Goal: Task Accomplishment & Management: Complete application form

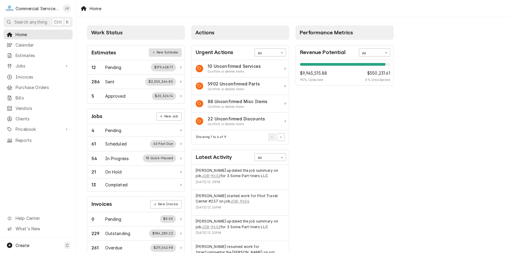
click at [174, 52] on link "New Estimate" at bounding box center [165, 52] width 33 height 8
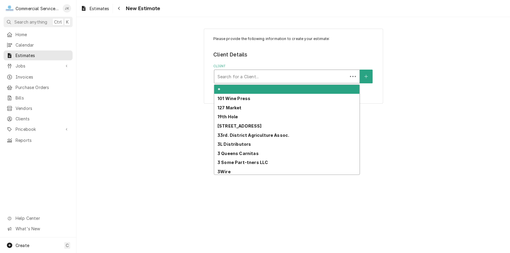
click at [222, 75] on div "Client" at bounding box center [280, 76] width 127 height 11
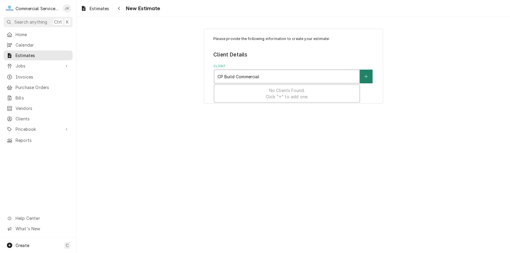
type input "CP Build Commercial"
click at [370, 75] on button "Client" at bounding box center [366, 77] width 13 height 14
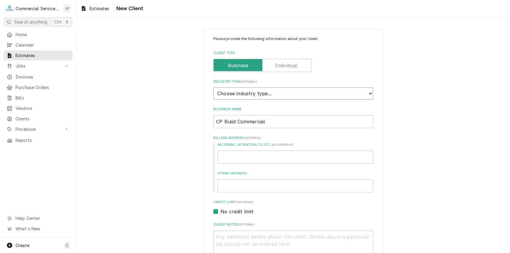
click at [370, 92] on select "Choose industry type... Residential Commercial Industrial Government" at bounding box center [293, 94] width 160 height 12
select select "2"
click at [213, 88] on select "Choose industry type... Residential Commercial Industrial Government" at bounding box center [293, 94] width 160 height 12
click at [229, 154] on input "Recipient, Attention To, etc. ( if different )" at bounding box center [296, 157] width 156 height 13
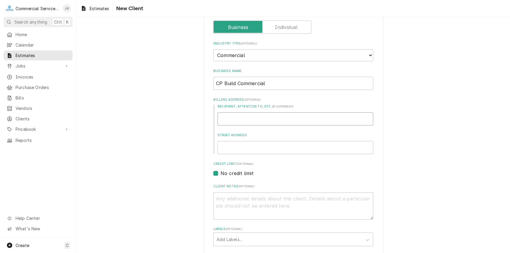
scroll to position [35, 0]
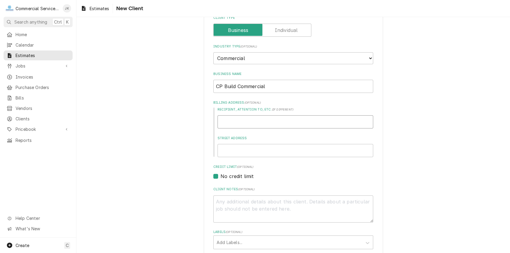
type textarea "x"
type input "2"
type textarea "x"
type input "23"
type textarea "x"
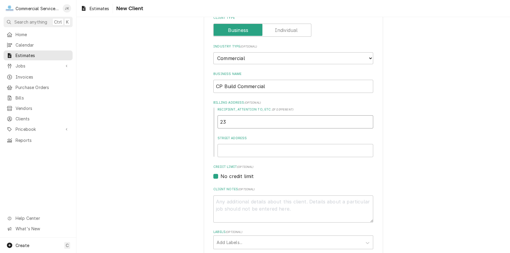
type input "23"
type textarea "x"
type input "23 A"
type textarea "x"
type input "23 Ap"
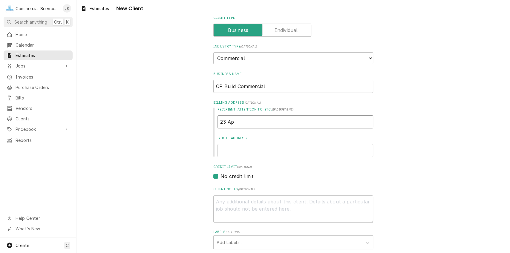
type textarea "x"
type input "23 Ape"
type textarea "x"
type input "23 Apex"
type textarea "x"
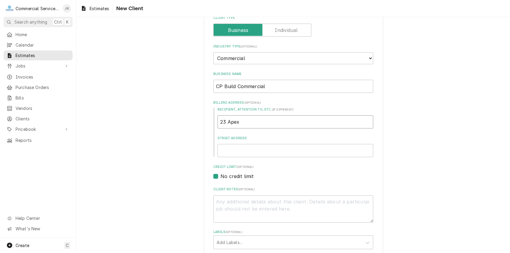
type input "23 Apex"
type textarea "x"
type input "23 Apex D"
type textarea "x"
type input "23 Apex Dr"
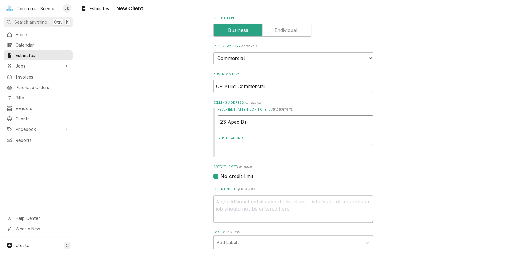
type textarea "x"
type input "23 Apex Dri"
type textarea "x"
type input "23 Apex Driv"
type textarea "x"
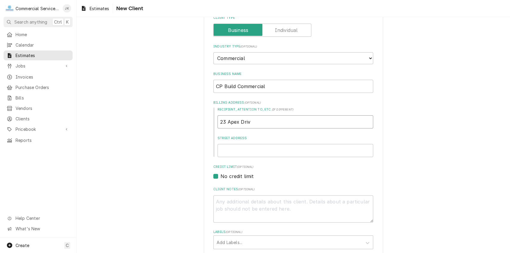
type input "23 Apex Drive"
type textarea "x"
type input "23 Apex Driv"
type textarea "x"
type input "23 Apex Dri"
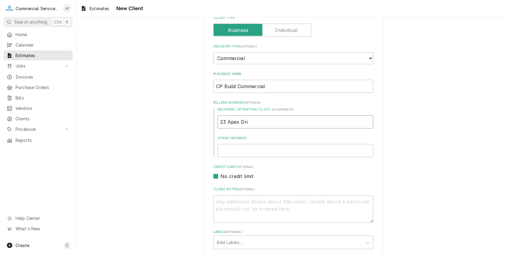
type textarea "x"
type input "23 Apex Dr"
type textarea "x"
type input "23 Apex D"
type textarea "x"
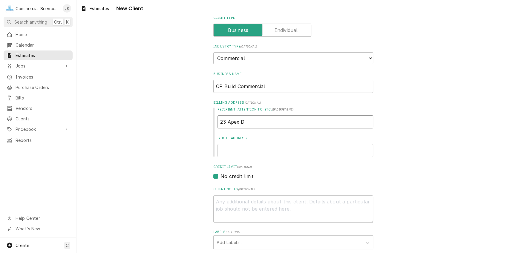
type input "23 Apex"
type textarea "x"
type input "23 Apex"
type textarea "x"
type input "23 Ape"
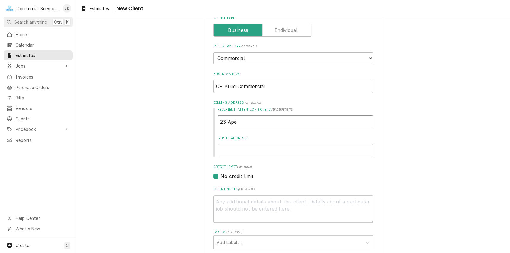
type textarea "x"
type input "23 Ap"
type textarea "x"
type input "23 A"
type textarea "x"
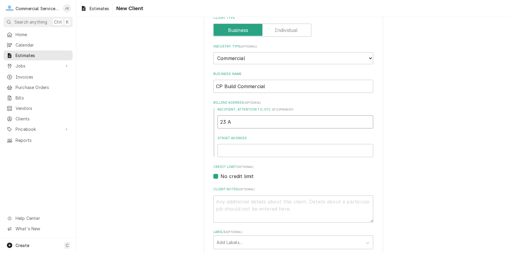
type input "23"
type textarea "x"
type input "23"
type textarea "x"
type input "2"
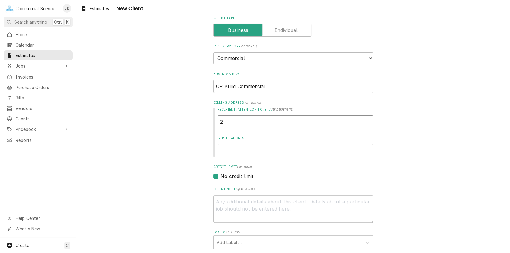
type textarea "x"
type input "C"
type textarea "x"
type input "CP"
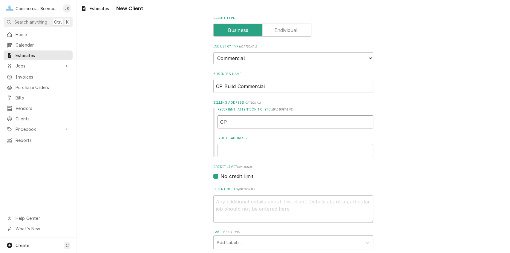
type textarea "x"
type input "CP"
type textarea "x"
type input "CP B"
type textarea "x"
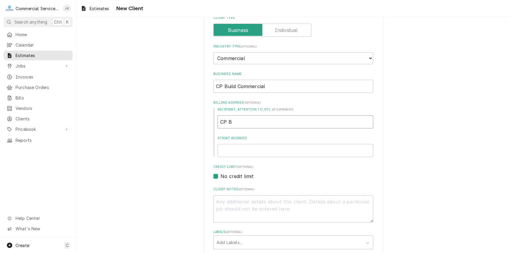
type input "CP BU"
type textarea "x"
type input "CP BUI"
type textarea "x"
type input "CP BUIL"
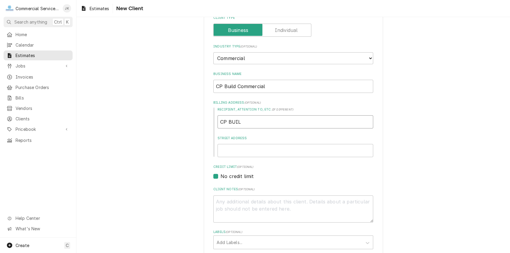
type textarea "x"
type input "CP BUILD"
type textarea "x"
type input "CP BUILD"
type textarea "x"
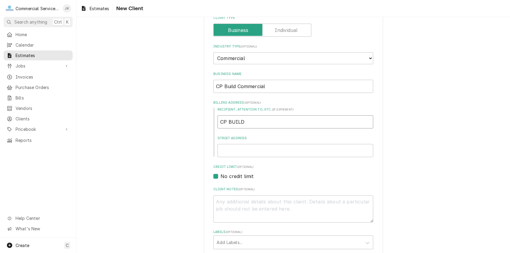
type input "CP BUILD C"
type textarea "x"
type input "CP BUILD Co"
type textarea "x"
type input "CP BUILD C"
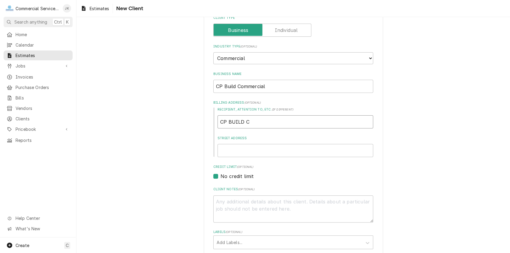
type textarea "x"
type input "CP BUILD CO"
type textarea "x"
type input "CP BUILD COM"
type textarea "x"
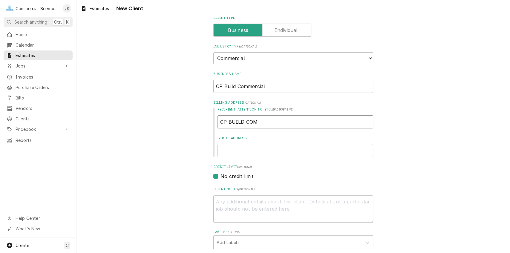
type input "CP BUILD COMM"
type textarea "x"
type input "CP BUILD COMME"
type textarea "x"
type input "CP BUILD COMMER"
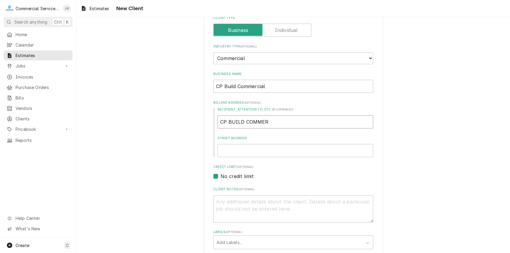
type textarea "x"
type input "CP BUILD COMMERC"
type textarea "x"
type input "CP BUILD COMMERCI"
type textarea "x"
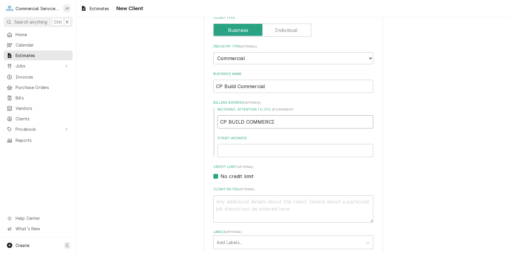
type input "CP BUILD COMMERCIA"
type textarea "x"
type input "CP BUILD COMMERCIAL"
type textarea "x"
type input "CP BUILD COMMERCIAL"
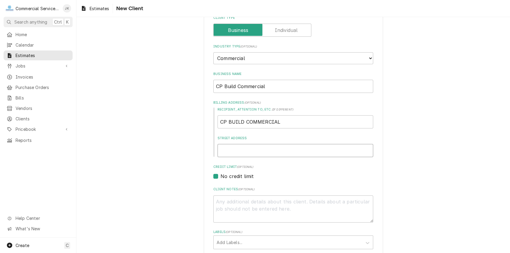
click at [229, 149] on input "Street Address" at bounding box center [296, 150] width 156 height 13
type textarea "x"
type input "2"
type textarea "x"
type input "23"
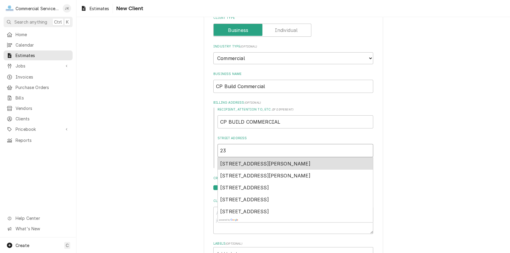
type textarea "x"
type input "23A"
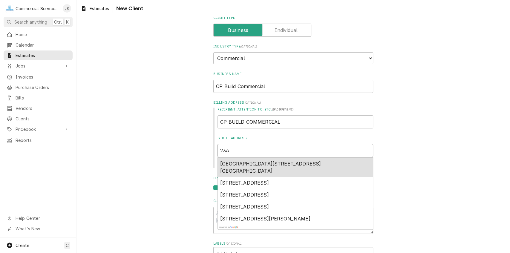
type textarea "x"
type input "23AP"
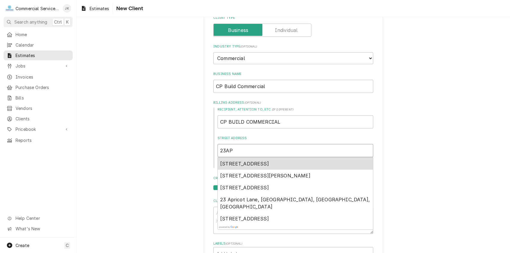
type textarea "x"
type input "23APE"
type textarea "x"
type input "23APEX"
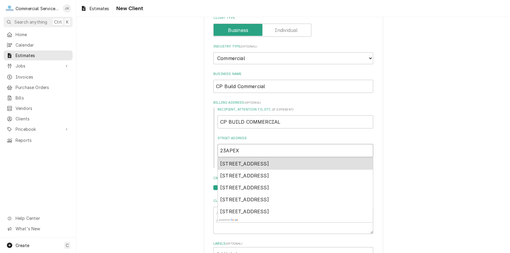
click at [225, 150] on input "23APEX" at bounding box center [296, 150] width 156 height 13
type textarea "x"
type input "23 APEX"
click at [241, 148] on input "23 APEX" at bounding box center [296, 150] width 156 height 13
type textarea "x"
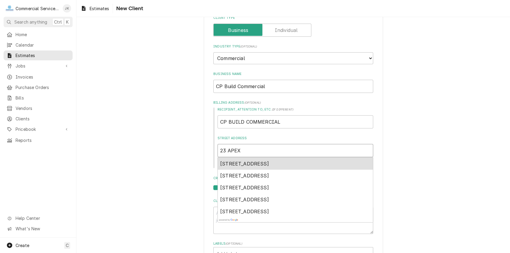
type input "23 APEXD"
type textarea "x"
type input "23 APEXDr"
type textarea "x"
type input "23 APEXDri"
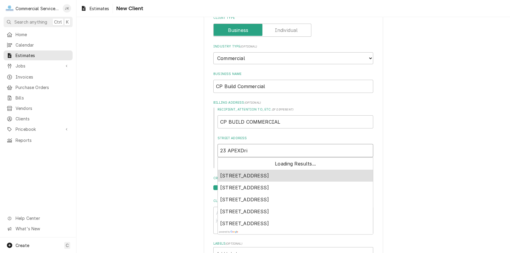
type textarea "x"
type input "23 APEXDriv"
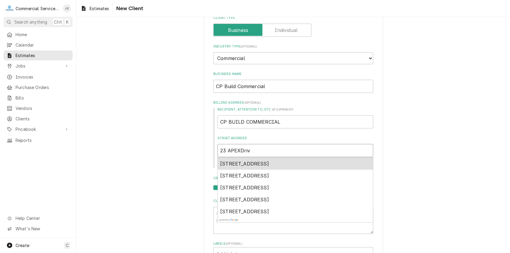
type textarea "x"
type input "23 APEXDrive"
click at [239, 149] on input "23 APEXDrive" at bounding box center [296, 150] width 156 height 13
type textarea "x"
type input "23 APEDrive"
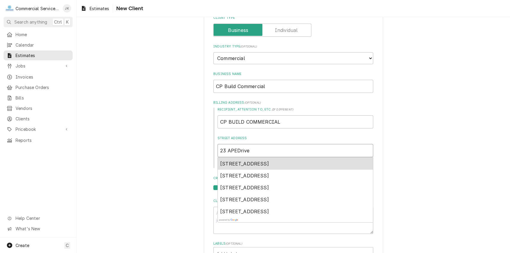
type textarea "x"
type input "23 APDrive"
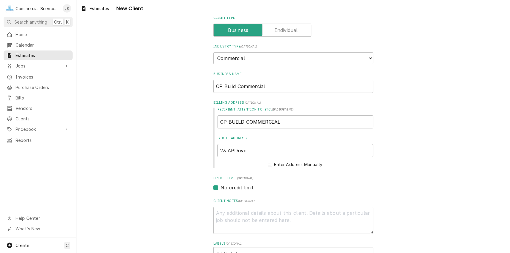
type textarea "x"
type input "23 ADrive"
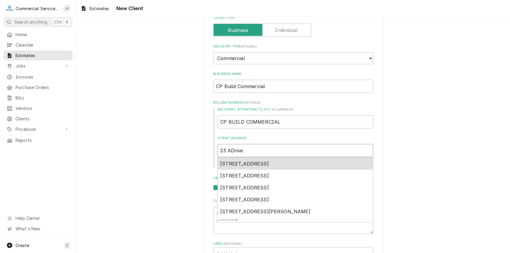
type textarea "x"
type input "23 ApDrive"
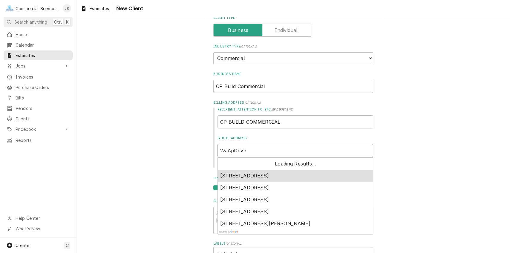
type textarea "x"
type input "23 ApeDrive"
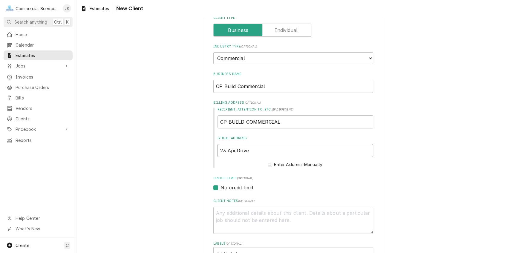
type textarea "x"
type input "23 ApexDrive"
type textarea "x"
type input "23 Apex Drive"
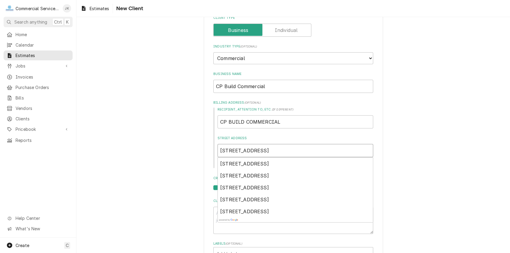
click at [252, 149] on input "23 Apex Drive" at bounding box center [296, 150] width 156 height 13
type textarea "x"
type input "23 Apex Drive"
type textarea "x"
type input "23 Apex Drive B"
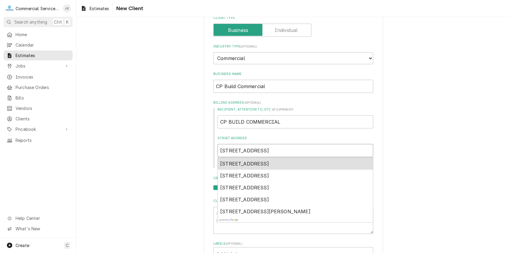
type textarea "x"
type input "23 Apex Drive Bo"
type textarea "x"
type input "23 Apex Drive Boz"
type textarea "x"
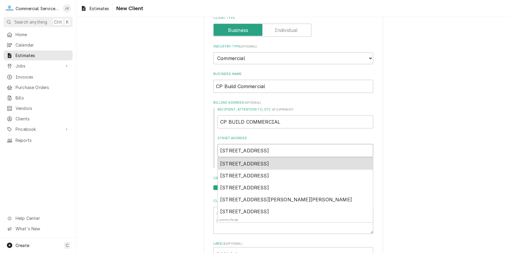
type input "23 Apex Drive Boze"
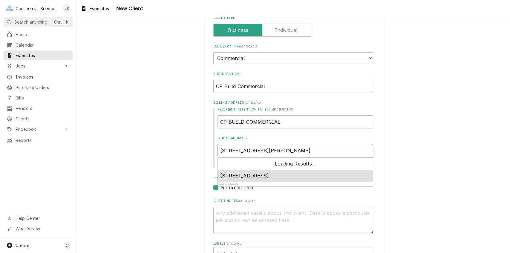
type textarea "x"
type input "23 Apex Drive Bozem"
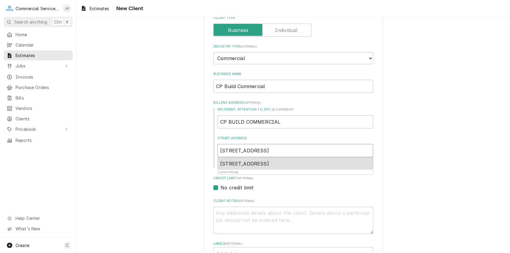
type textarea "x"
type input "23 Apex Drive Bozema"
type textarea "x"
type input "23 Apex Drive Bozeman"
click at [257, 161] on span "23 Apex Drive, Bozeman, MT, USA" at bounding box center [244, 164] width 49 height 6
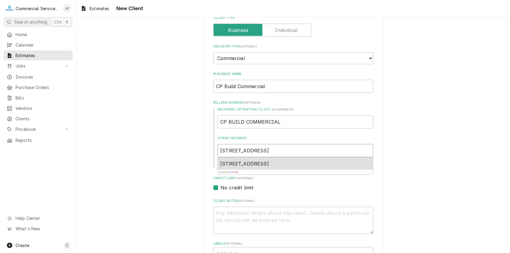
type textarea "x"
type input "23 Apex Dr"
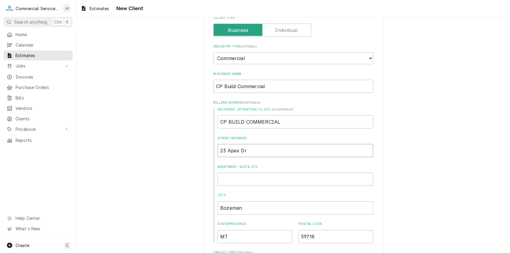
type textarea "x"
type input "23 Apex Dr"
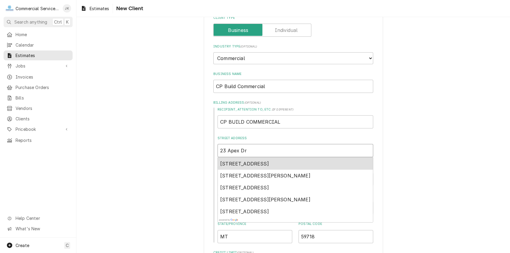
type textarea "x"
type input "23 Apex Dr"
type textarea "x"
type input "23 Apex Dr,"
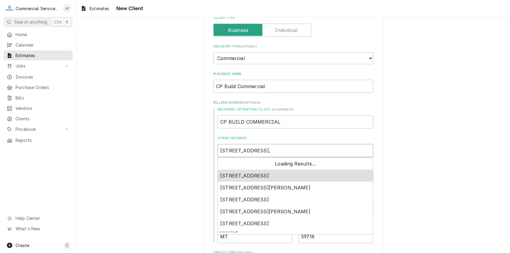
type textarea "x"
type input "23 Apex Dr,"
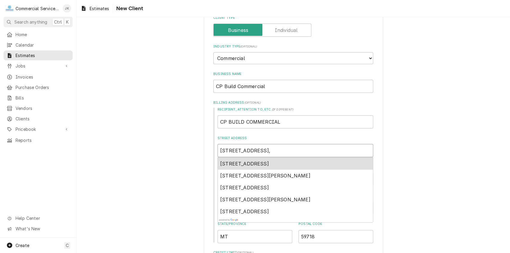
type textarea "x"
type input "23 Apex Dr, B"
type textarea "x"
type input "23 Apex Dr, Bo"
type textarea "x"
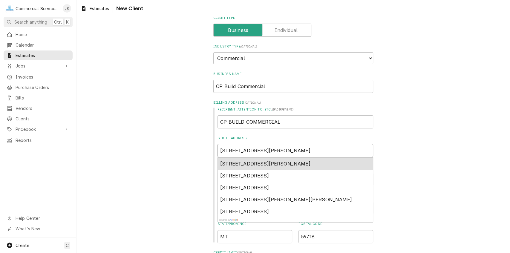
type input "23 Apex Dr, Boz"
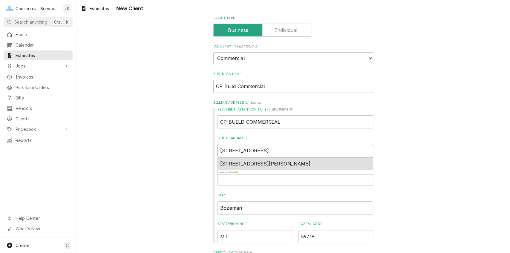
click at [255, 159] on div "23 Apex Dr, Bozeman, MT, USA" at bounding box center [295, 164] width 155 height 12
type textarea "x"
type input "23 Apex Dr"
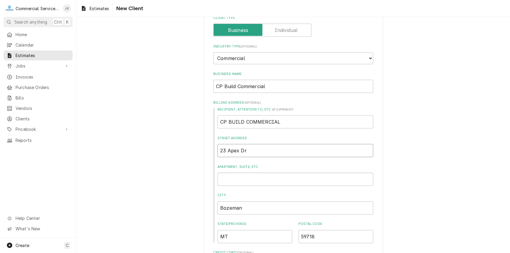
type textarea "x"
type input "23 Apex Dr,"
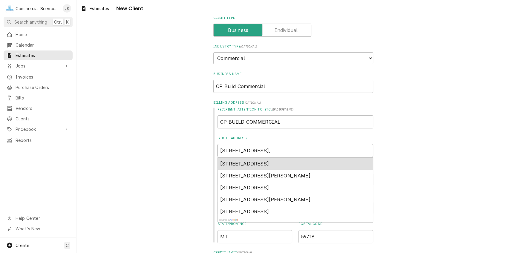
type textarea "x"
type input "23 Apex Dr,"
type textarea "x"
type input "23 Apex Dr, B"
type textarea "x"
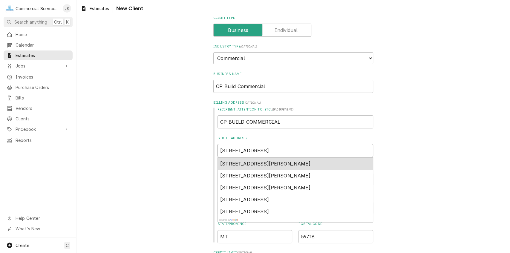
type input "23 Apex Dr, Bo"
type textarea "x"
type input "23 Apex Dr, Boz"
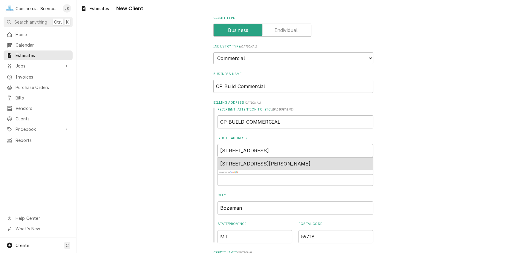
type textarea "x"
type input "23 Apex Dr, Boze"
type textarea "x"
type input "23 Apex Dr, Bozem"
type textarea "x"
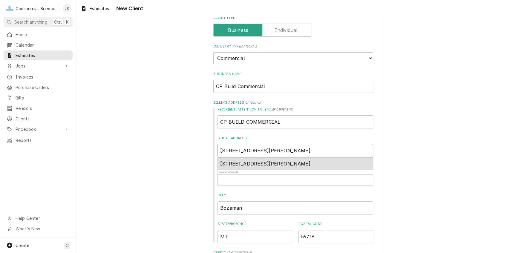
type input "23 Apex Dr, Bozema"
type textarea "x"
type input "23 Apex Dr, Bozeman"
type textarea "x"
type input "23 Apex Dr, Bozeman"
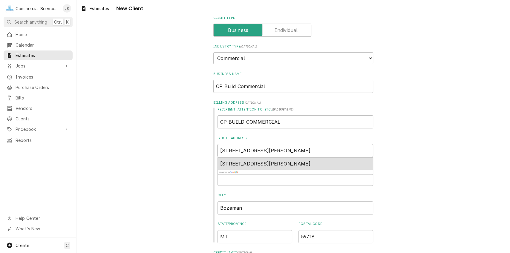
type textarea "x"
type input "23 Apex Dr, Bozeman"
type textarea "x"
type input "23 Apex Dr, Bozeman,"
type textarea "x"
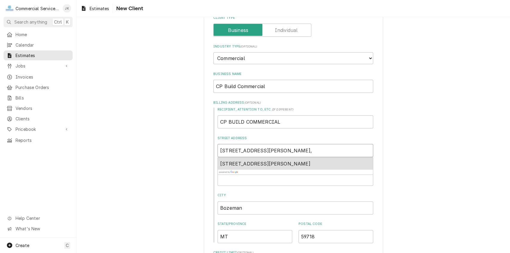
type input "23 Apex Dr, Bozeman,"
type textarea "x"
type input "23 Apex Dr, Bozeman, T"
type textarea "x"
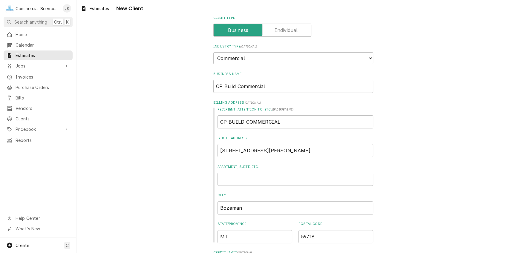
click at [400, 154] on div "Please provide the following information about your client: Client Type Industr…" at bounding box center [293, 227] width 434 height 479
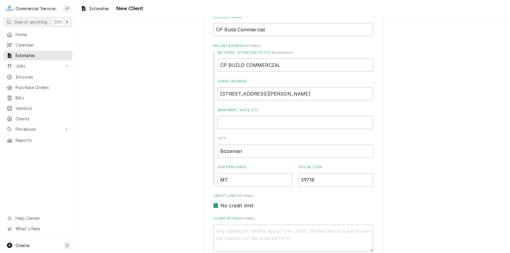
scroll to position [109, 0]
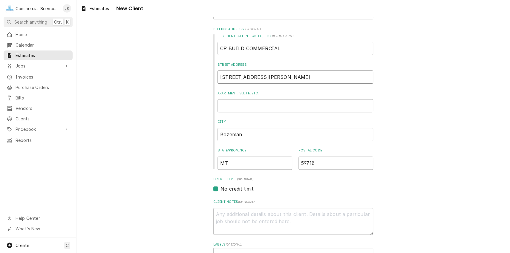
click at [299, 76] on input "23 Apex Dr, Bozeman, MT, USA" at bounding box center [296, 77] width 156 height 13
click at [450, 82] on div "Please provide the following information about your client: Client Type Industr…" at bounding box center [293, 154] width 434 height 479
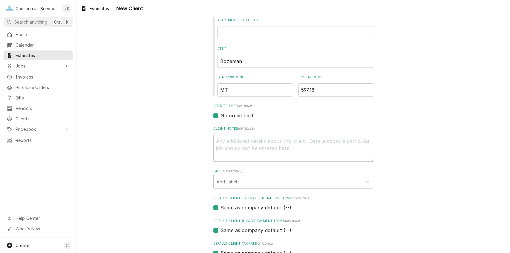
scroll to position [184, 0]
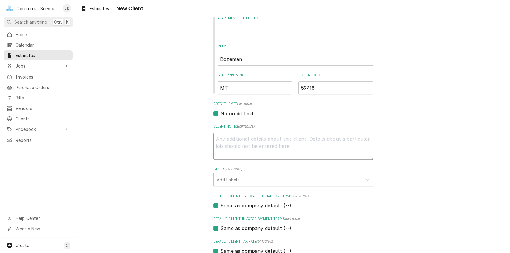
click at [221, 137] on textarea "Client Notes ( optional )" at bounding box center [293, 146] width 160 height 27
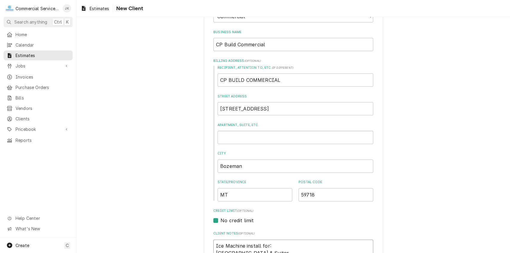
scroll to position [84, 0]
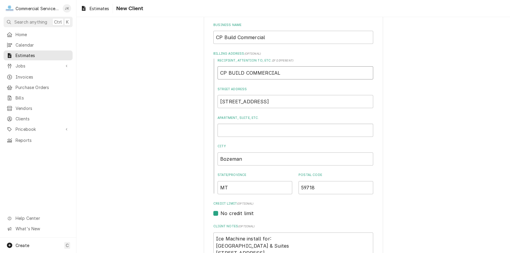
click at [280, 71] on input "CP BUILD COMMERCIAL" at bounding box center [296, 72] width 156 height 13
click at [311, 72] on input "CP BUILD COMMERCIAL C/O Shaylee Shoell (406) 389-4128 EXT.1026" at bounding box center [296, 72] width 156 height 13
click at [369, 72] on input "CP BUILD COMMERCIAL C/O Shaylee Shoell (406) 389-4128 EXT.1026" at bounding box center [296, 72] width 156 height 13
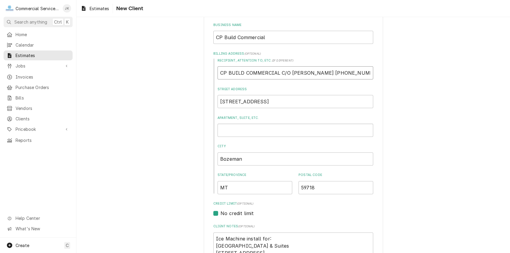
click at [276, 72] on input "CP BUILD COMMERCIAL C/O Shaylee Shoell (406) 389-4128" at bounding box center [296, 72] width 156 height 13
click at [230, 70] on input "C/O Shaylee Shoell (406) 389-4128" at bounding box center [296, 72] width 156 height 13
click at [296, 72] on input "Shaylee Shoell (406) 389-4128" at bounding box center [296, 72] width 156 height 13
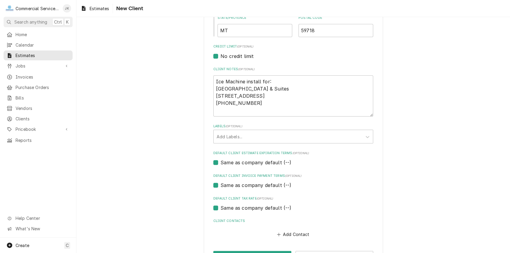
scroll to position [263, 0]
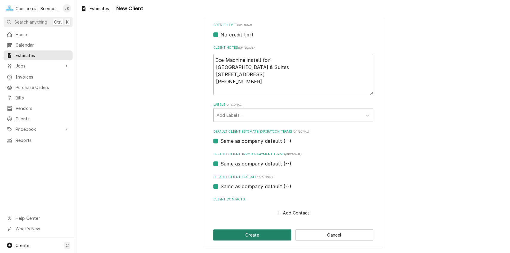
click at [247, 235] on button "Create" at bounding box center [252, 234] width 78 height 11
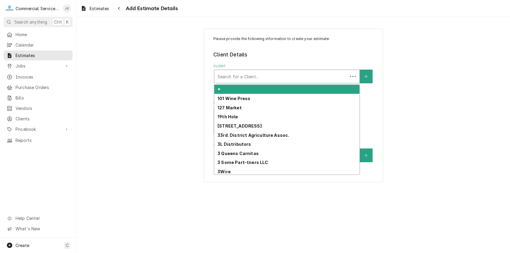
click at [232, 76] on div "Client" at bounding box center [280, 76] width 127 height 11
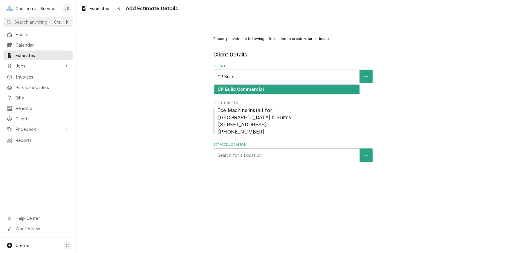
click at [240, 89] on strong "CP Build Commercial" at bounding box center [241, 89] width 46 height 5
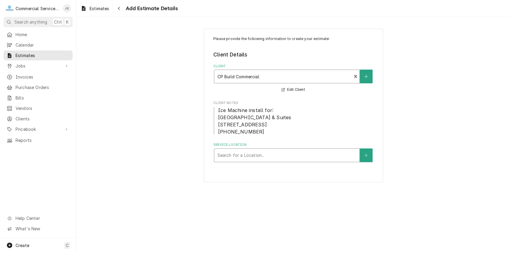
click at [231, 161] on div "Service Location" at bounding box center [286, 155] width 139 height 11
click at [368, 162] on button "Service Location" at bounding box center [366, 156] width 13 height 14
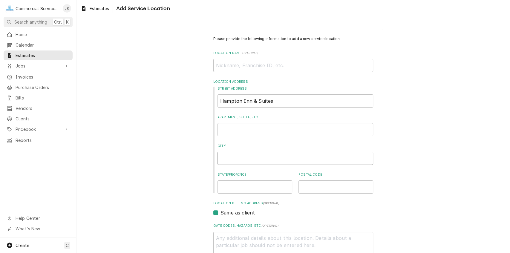
click at [224, 158] on input "City" at bounding box center [296, 158] width 156 height 13
click at [275, 100] on input "Hampton Inn & Suites" at bounding box center [296, 100] width 156 height 13
click at [218, 67] on input "Location Name ( optional )" at bounding box center [293, 65] width 160 height 13
click at [226, 98] on input "Street Address" at bounding box center [296, 100] width 156 height 13
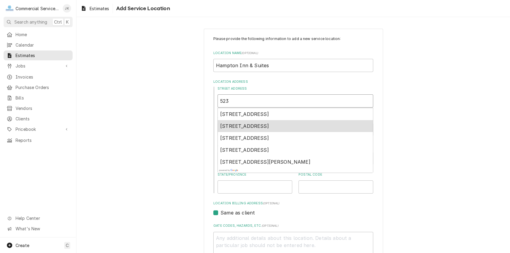
click at [261, 126] on span "523 Work Street, Salinas, CA, USA" at bounding box center [244, 126] width 49 height 6
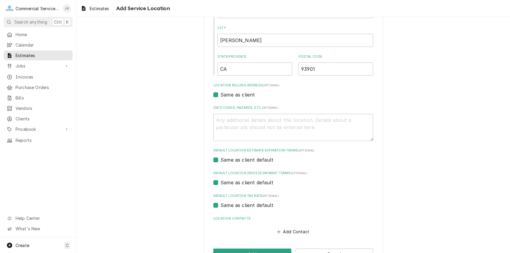
scroll to position [137, 0]
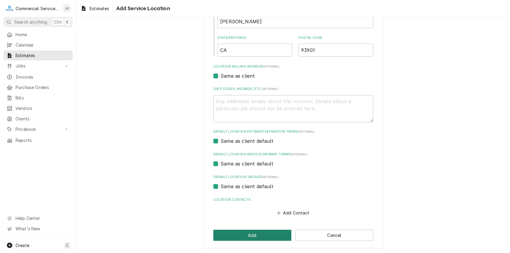
click at [253, 233] on button "Add" at bounding box center [252, 235] width 78 height 11
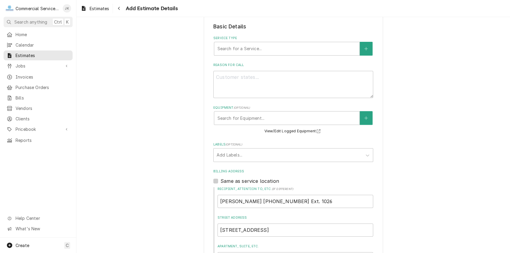
scroll to position [170, 0]
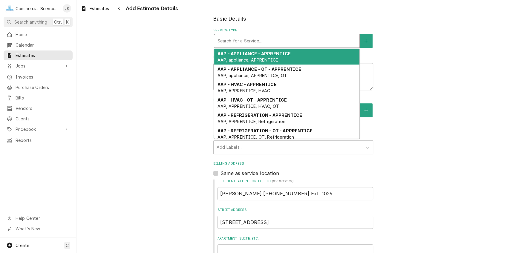
click at [236, 46] on div "Service Type" at bounding box center [286, 41] width 139 height 11
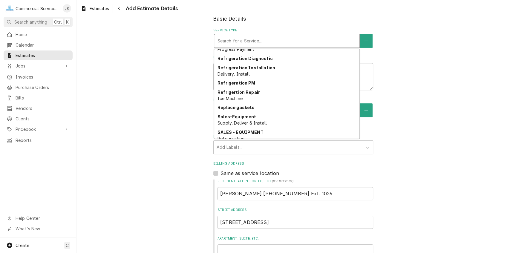
scroll to position [1095, 0]
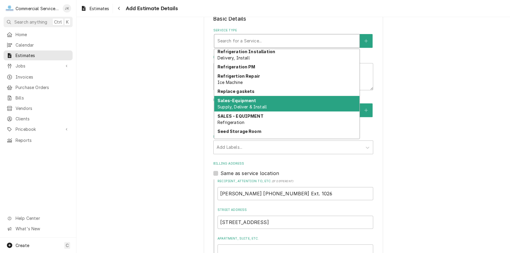
click at [244, 109] on span "Supply, Deliver & Install" at bounding box center [242, 106] width 49 height 5
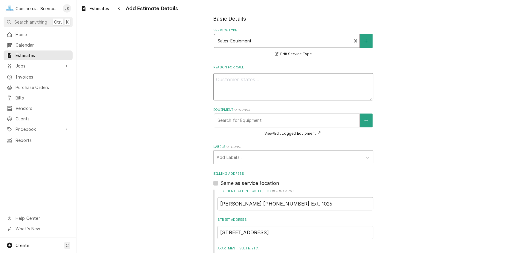
click at [220, 85] on textarea "Reason For Call" at bounding box center [293, 86] width 160 height 27
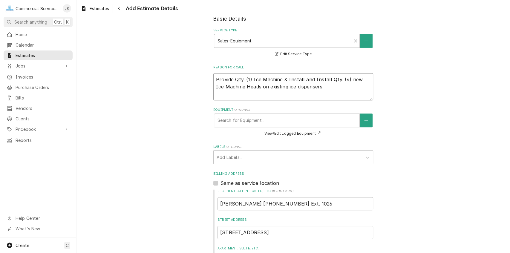
click at [311, 86] on textarea "Provide Qty. (1) Ice Machine & Install and Install Qty. (4) new Ice Machine Hea…" at bounding box center [293, 86] width 160 height 27
click at [280, 87] on textarea "Provide Qty. (1) Ice Machine & Install and Remove & Install Qty. (4) new Ice Ma…" at bounding box center [293, 86] width 160 height 27
click at [315, 85] on textarea "Provide Qty. (1) Ice Machine Head & Install and Remove & Install Qty. (4) new I…" at bounding box center [293, 86] width 160 height 27
click at [252, 100] on textarea "Provide Qty. (1) Ice Machine Head & Install on existing storage bin and Remove …" at bounding box center [293, 86] width 160 height 27
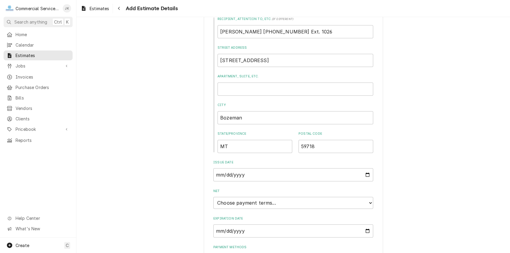
scroll to position [382, 0]
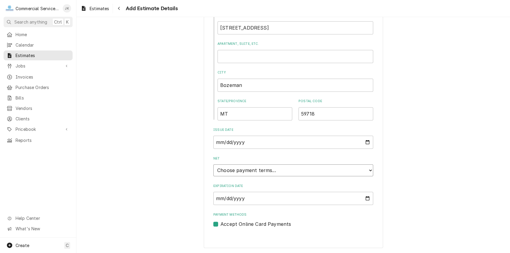
click at [369, 169] on select "Choose payment terms... Same Day Net 7 Net 14 Net 21 Net 30 Net 45 Net 60 Net 90" at bounding box center [293, 170] width 160 height 12
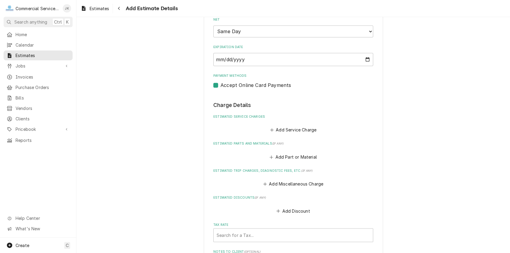
scroll to position [524, 0]
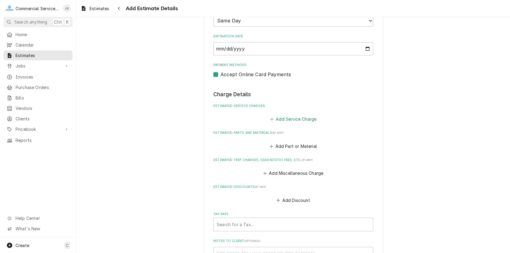
click at [278, 123] on button "Add Service Charge" at bounding box center [293, 119] width 48 height 8
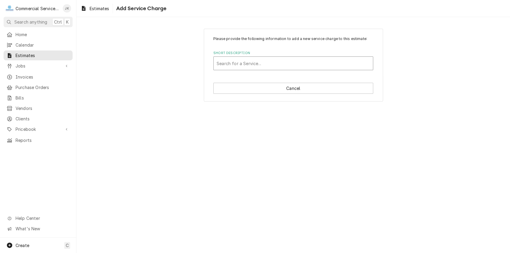
click at [222, 63] on div "Short Description" at bounding box center [293, 63] width 153 height 11
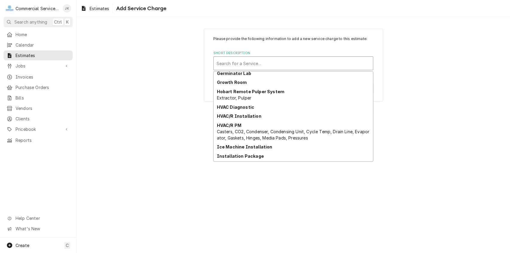
scroll to position [697, 0]
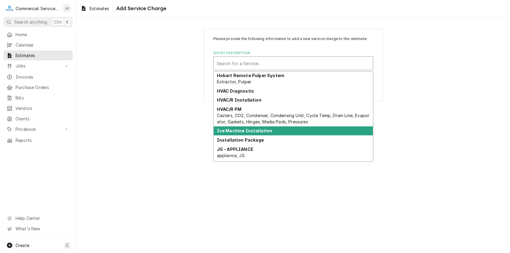
click at [255, 131] on strong "Ice Machine Installation" at bounding box center [245, 130] width 56 height 5
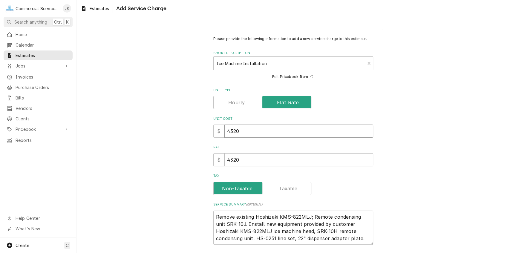
click at [240, 131] on input "4320" at bounding box center [298, 131] width 149 height 13
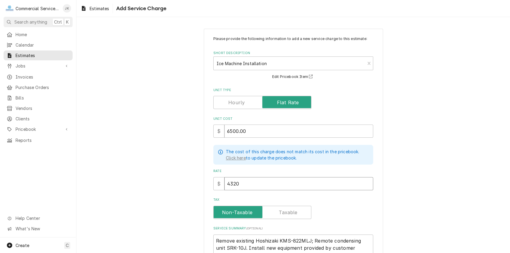
click at [240, 183] on input "4320" at bounding box center [298, 183] width 149 height 13
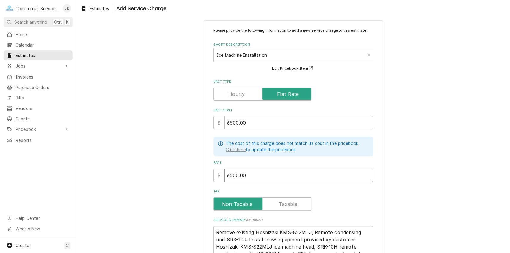
scroll to position [51, 0]
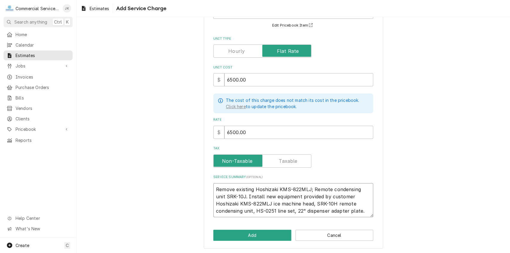
click at [324, 210] on textarea "Remove existing Hoshizaki KMS-822MLJ; Remote condensing unit SRK-10J. Install n…" at bounding box center [293, 200] width 160 height 34
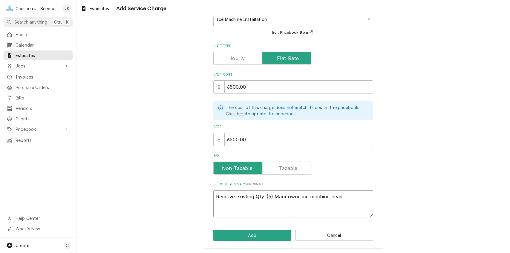
click at [268, 195] on textarea "Remove existing Qty. (5) Manitowoc ice machine head" at bounding box center [293, 203] width 160 height 27
click at [341, 195] on textarea "Remove existing Qty. (4) Manitowoc ice machine head" at bounding box center [293, 203] width 160 height 27
click at [354, 198] on textarea "Remove existing Qty. (4) Manitowoc ice machine heads from dispensers" at bounding box center [293, 203] width 160 height 27
click at [241, 204] on textarea "Remove existing Qty. (4) Manitowoc ice machine heads from ice dispensers" at bounding box center [293, 203] width 160 height 27
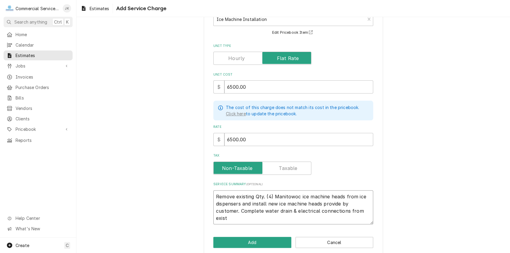
scroll to position [51, 0]
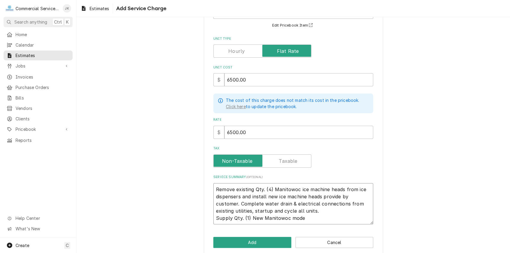
click at [286, 217] on textarea "Remove existing Qty. (4) Manitowoc ice machine heads from ice dispensers and in…" at bounding box center [293, 204] width 160 height 42
click at [322, 217] on textarea "Remove existing Qty. (4) Manitowoc ice machine heads from ice dispensers and in…" at bounding box center [293, 204] width 160 height 42
click at [352, 218] on textarea "Remove existing Qty. (4) Manitowoc ice machine heads from ice dispensers and in…" at bounding box center [293, 204] width 160 height 42
click at [330, 218] on textarea "Remove existing Qty. (4) Manitowoc ice machine heads from ice dispensers and in…" at bounding box center [293, 204] width 160 height 42
click at [362, 217] on textarea "Remove existing Qty. (4) Manitowoc ice machine heads from ice dispensers and in…" at bounding box center [293, 204] width 160 height 42
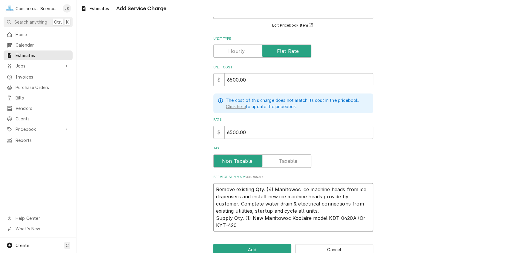
click at [227, 224] on textarea "Remove existing Qty. (4) Manitowoc ice machine heads from ice dispensers and in…" at bounding box center [293, 207] width 160 height 49
click at [240, 223] on textarea "Remove existing Qty. (4) Manitowoc ice machine heads from ice dispensers and in…" at bounding box center [293, 207] width 160 height 49
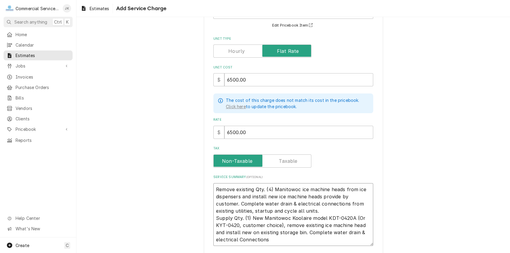
click at [241, 238] on textarea "Remove existing Qty. (4) Manitowoc ice machine heads from ice dispensers and in…" at bounding box center [293, 214] width 160 height 63
click at [266, 238] on textarea "Remove existing Qty. (4) Manitowoc ice machine heads from ice dispensers and in…" at bounding box center [293, 214] width 160 height 63
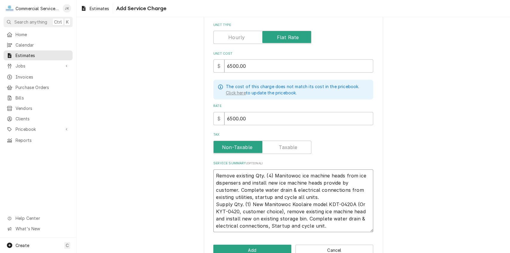
scroll to position [80, 0]
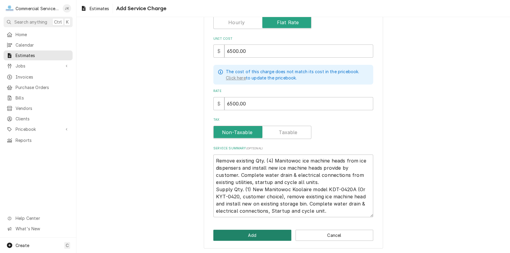
click at [247, 234] on button "Add" at bounding box center [252, 235] width 78 height 11
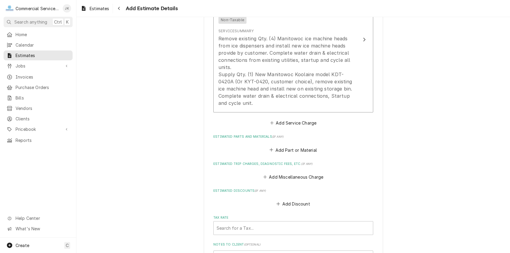
scroll to position [672, 0]
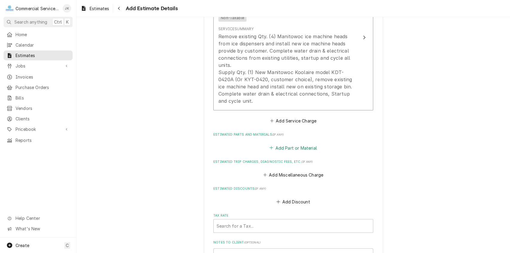
click at [295, 152] on button "Add Part or Material" at bounding box center [293, 147] width 49 height 8
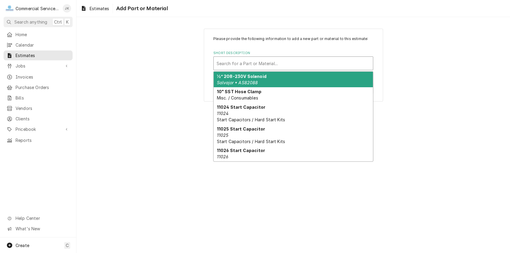
click at [224, 60] on div "Short Description" at bounding box center [293, 63] width 153 height 11
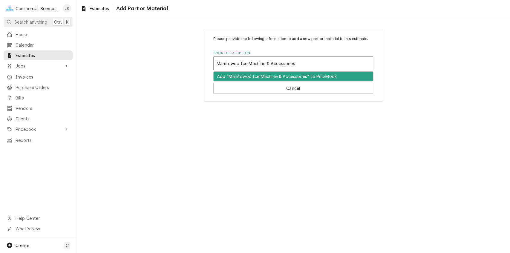
click at [260, 75] on div "Add "Manitowoc Ice Machine & Accessories" to PriceBook" at bounding box center [293, 76] width 159 height 9
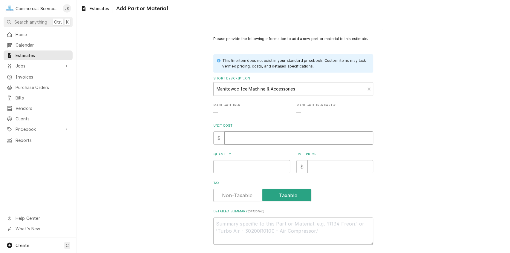
click at [254, 137] on input "Unit Cost" at bounding box center [298, 137] width 149 height 13
click at [227, 168] on input "Quantity" at bounding box center [251, 166] width 77 height 13
click at [312, 166] on input "Unit Price" at bounding box center [340, 166] width 66 height 13
click at [231, 226] on textarea "Detailed Summary ( optional )" at bounding box center [293, 231] width 160 height 27
click at [215, 221] on textarea "Manitowoc" at bounding box center [293, 231] width 160 height 27
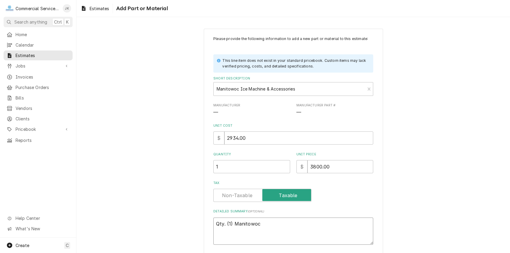
click at [260, 224] on textarea "Qty. (1) Manitowoc" at bounding box center [293, 231] width 160 height 27
click at [347, 222] on textarea "Qty. (1) Manitowoc Koolaire Model KDT-4-0420A; 115 volt air" at bounding box center [293, 231] width 160 height 27
click at [357, 223] on textarea "Qty. (1) Manitowoc Koolaire Model KDT-4-0420A; 115 volt; air" at bounding box center [293, 231] width 160 height 27
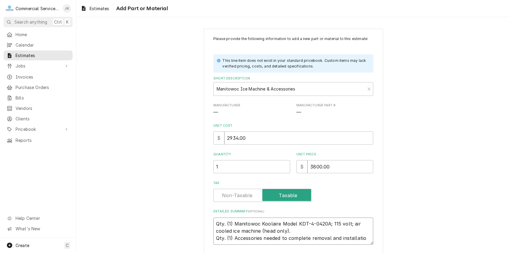
click at [260, 238] on textarea "Qty. (1) Manitowoc Koolaire Model KDT-4-0420A; 115 volt; air cooled ice machine…" at bounding box center [293, 231] width 160 height 27
click at [362, 238] on textarea "Qty. (1) Manitowoc Koolaire Model KDT-4-0420A; 115 volt; air cooled ice machine…" at bounding box center [293, 231] width 160 height 27
click at [337, 240] on textarea "Qty. (1) Manitowoc Koolaire Model KDT-4-0420A; 115 volt; air cooled ice machine…" at bounding box center [293, 231] width 160 height 27
click at [330, 238] on textarea "Qty. (1) Manitowoc Koolaire Model KDT-4-0420A; 115 volt; air cooled ice machine…" at bounding box center [293, 231] width 160 height 27
click at [335, 238] on textarea "Qty. (1) Manitowoc Koolaire Model KDT-4-0420A; 115 volt; air cooled ice machine…" at bounding box center [293, 235] width 160 height 34
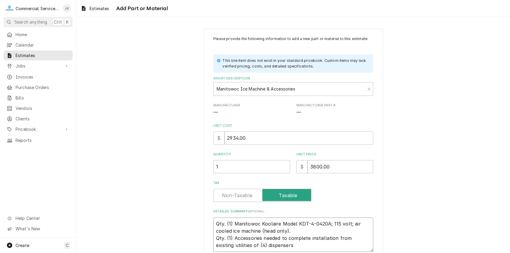
click at [272, 245] on textarea "Qty. (1) Manitowoc Koolaire Model KDT-4-0420A; 115 volt; air cooled ice machine…" at bounding box center [293, 235] width 160 height 34
click at [335, 237] on textarea "Qty. (1) Manitowoc Koolaire Model KDT-4-0420A; 115 volt; air cooled ice machine…" at bounding box center [293, 235] width 160 height 34
click at [351, 239] on textarea "Qty. (1) Manitowoc Koolaire Model KDT-4-0420A; 115 volt; air cooled ice machine…" at bounding box center [293, 235] width 160 height 34
click at [304, 244] on textarea "Qty. (1) Manitowoc Koolaire Model KDT-4-0420A; 115 volt; air cooled ice machine…" at bounding box center [293, 239] width 160 height 42
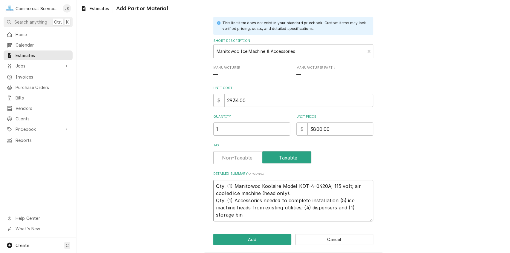
scroll to position [42, 0]
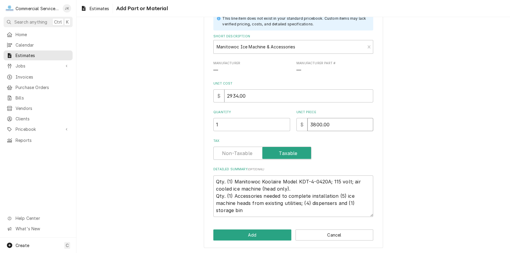
click at [315, 124] on input "3800.00" at bounding box center [340, 124] width 66 height 13
click at [252, 235] on button "Add" at bounding box center [252, 234] width 78 height 11
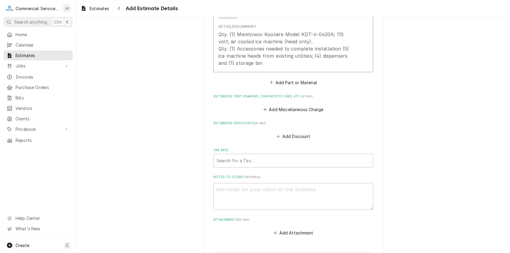
scroll to position [922, 0]
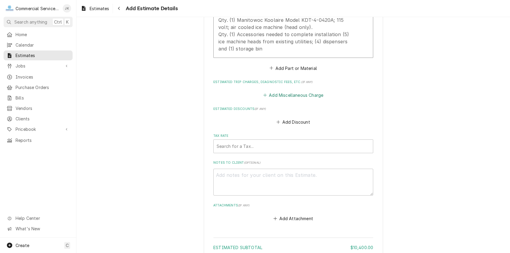
click at [285, 99] on button "Add Miscellaneous Charge" at bounding box center [293, 95] width 62 height 8
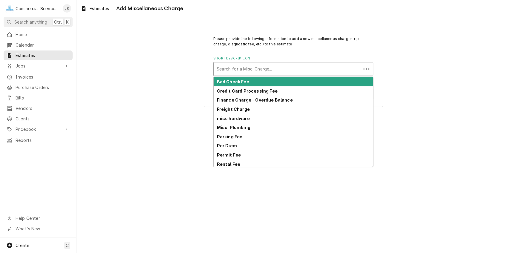
click at [229, 72] on div "Short Description" at bounding box center [287, 69] width 141 height 11
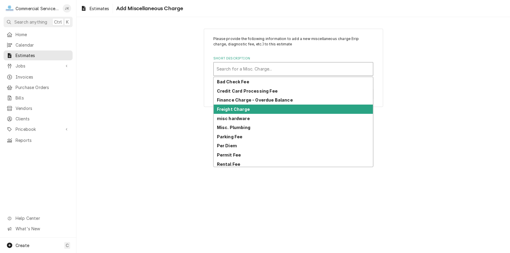
click at [241, 107] on strong "Freight Charge" at bounding box center [233, 109] width 33 height 5
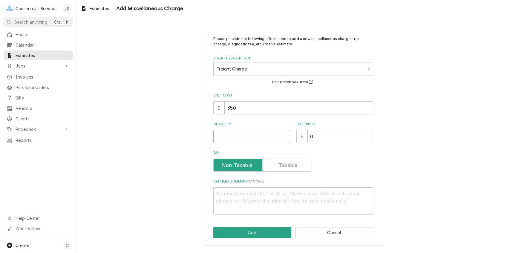
click at [224, 139] on input "Quantity" at bounding box center [251, 136] width 77 height 13
click at [313, 136] on input "0" at bounding box center [340, 136] width 66 height 13
click at [236, 108] on input "350" at bounding box center [298, 107] width 149 height 13
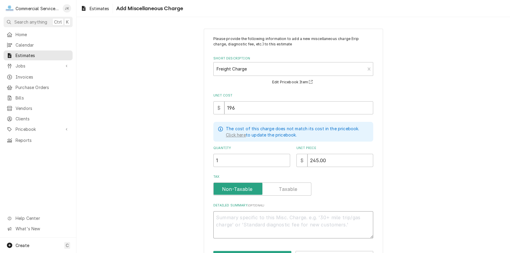
click at [227, 216] on textarea "Detailed Summary ( optional )" at bounding box center [293, 224] width 160 height 27
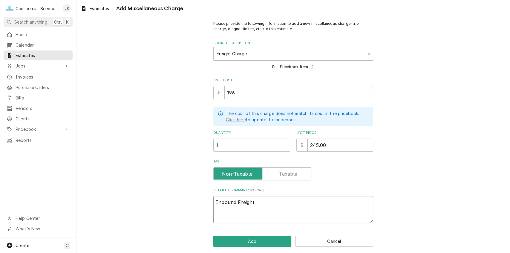
scroll to position [21, 0]
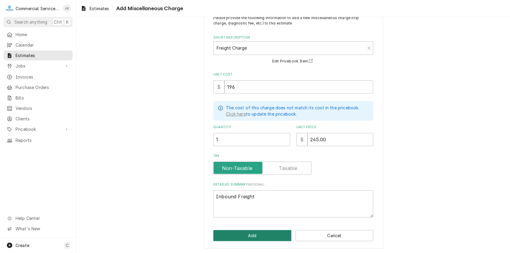
click at [249, 234] on button "Add" at bounding box center [252, 235] width 78 height 11
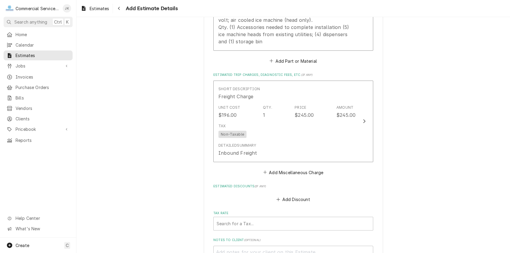
scroll to position [922, 0]
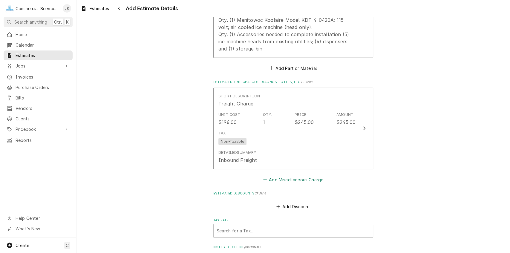
click at [287, 184] on button "Add Miscellaneous Charge" at bounding box center [293, 179] width 62 height 8
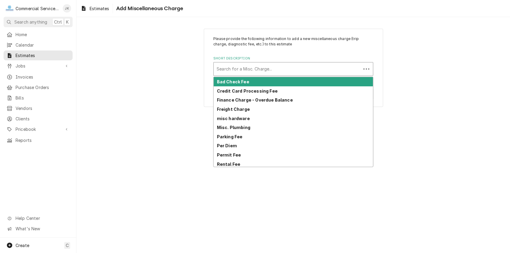
click at [230, 64] on div "Short Description" at bounding box center [287, 69] width 141 height 11
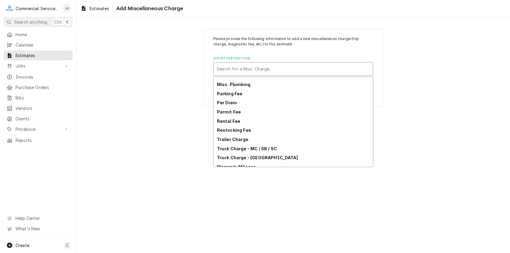
scroll to position [48, 0]
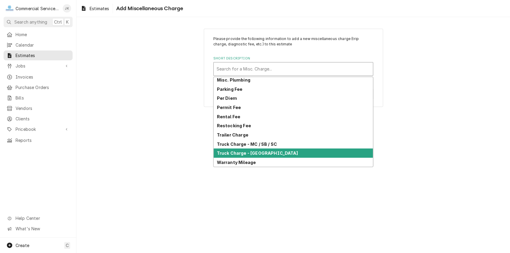
click at [236, 150] on div "Truck Charge - Salinas" at bounding box center [293, 153] width 159 height 9
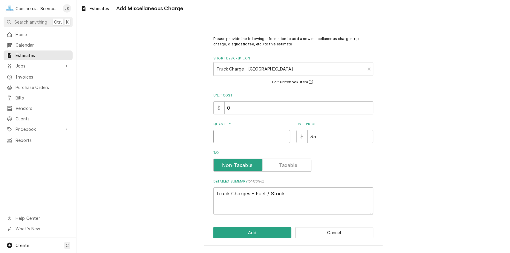
click at [216, 134] on input "Quantity" at bounding box center [251, 136] width 77 height 13
click at [252, 232] on button "Add" at bounding box center [252, 232] width 78 height 11
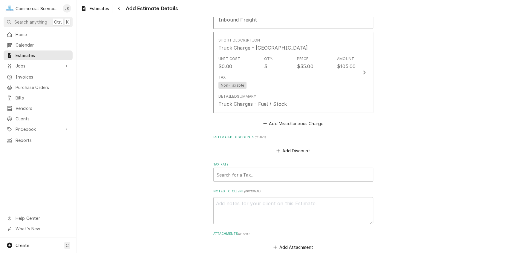
scroll to position [1090, 0]
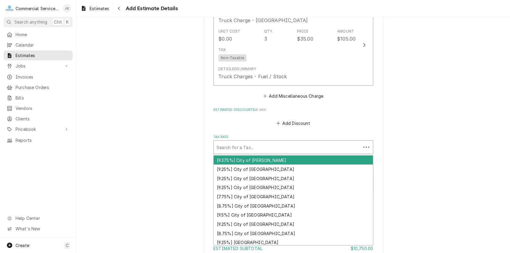
click at [240, 151] on div "Tax Rate" at bounding box center [287, 147] width 141 height 11
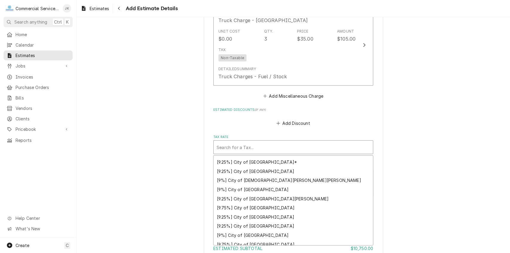
scroll to position [107, 0]
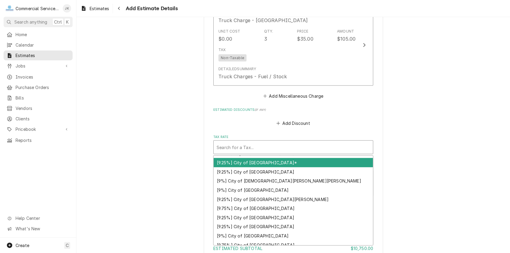
click at [259, 167] on div "[9.25%] City of Salinas*" at bounding box center [293, 162] width 159 height 9
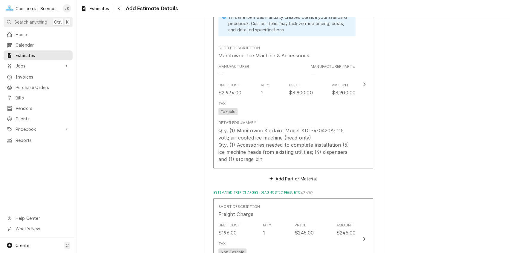
scroll to position [813, 0]
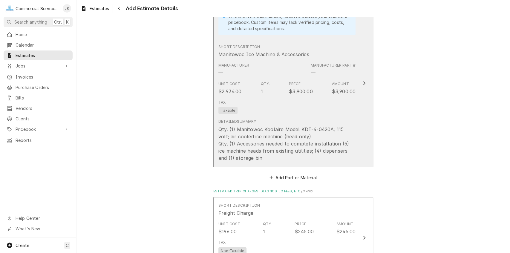
click at [337, 108] on div "Tax Taxable" at bounding box center [286, 106] width 137 height 19
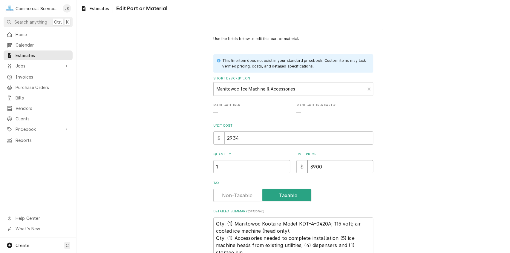
click at [329, 168] on input "3900" at bounding box center [340, 166] width 66 height 13
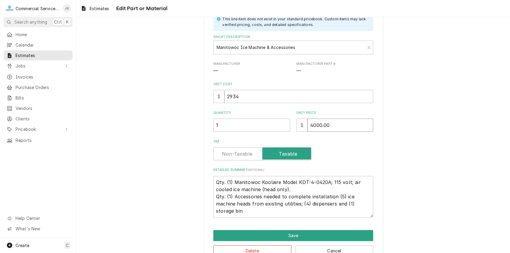
scroll to position [58, 0]
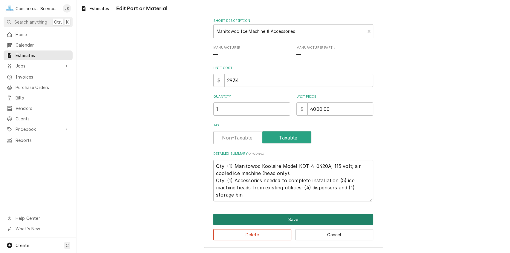
click at [286, 218] on button "Save" at bounding box center [293, 219] width 160 height 11
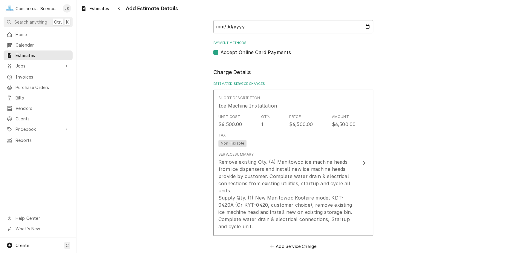
scroll to position [547, 0]
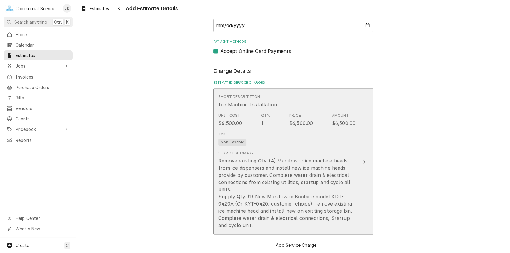
click at [302, 147] on div "Tax Non-Taxable" at bounding box center [286, 138] width 137 height 19
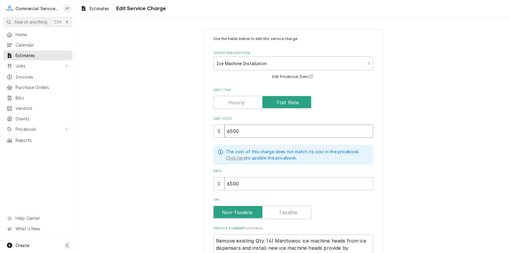
click at [229, 131] on input "6500" at bounding box center [298, 131] width 149 height 13
click at [227, 183] on input "6500" at bounding box center [298, 183] width 149 height 13
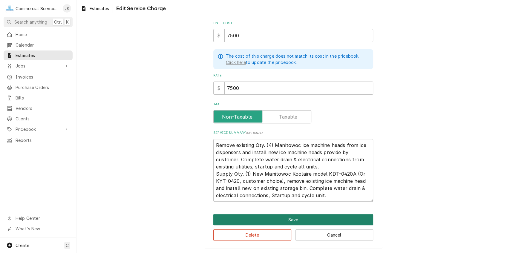
click at [280, 220] on button "Save" at bounding box center [293, 219] width 160 height 11
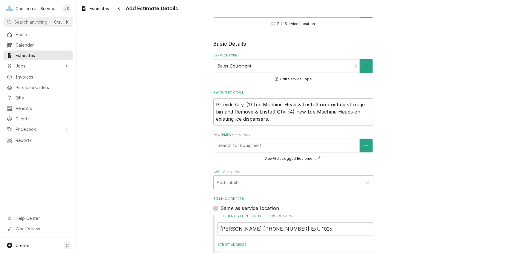
scroll to position [197, 0]
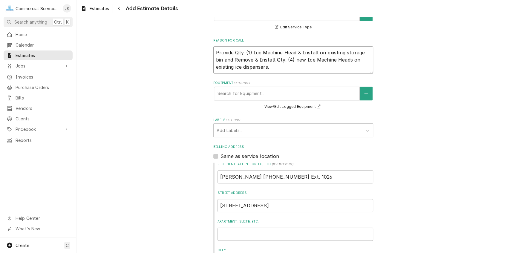
click at [314, 61] on textarea "Provide Qty. (1) Ice Machine Head & Install on existing storage bin and Remove …" at bounding box center [293, 59] width 160 height 27
click at [252, 67] on textarea "Provide Qty. (1) Ice Machine Head & Install, on existing storage bin and Remove…" at bounding box center [293, 59] width 160 height 27
click at [251, 59] on textarea "Provide Qty. (1) Ice Machine Head & Install, on existing storage bin and Remova…" at bounding box center [293, 59] width 160 height 27
click at [368, 67] on textarea "Provide Qty. (1) New Ice Machine Head & Install, on existing storage bin and Re…" at bounding box center [293, 59] width 160 height 27
click at [241, 68] on textarea "Provide Qty. (1) New Ice Machine Head & Install, on existing storage bin and Re…" at bounding box center [293, 59] width 160 height 27
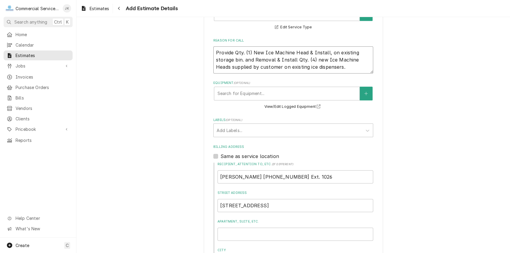
click at [252, 67] on textarea "Provide Qty. (1) New Ice Machine Head & Install, on existing storage bin. and R…" at bounding box center [293, 59] width 160 height 27
click at [232, 60] on textarea "Provide Qty. (1) New Ice Machine Head & Install, on existing storage bin. Remov…" at bounding box center [293, 59] width 160 height 27
click at [215, 74] on textarea "Supply Qty. (1) New Ice Machine Head & Install, on existing storage bin. Remova…" at bounding box center [293, 59] width 160 height 27
click at [265, 74] on textarea "Supply Qty. (1) New Ice Machine Head & Install, on existing storage bin. Remova…" at bounding box center [293, 59] width 160 height 27
click at [294, 68] on textarea "Supply Qty. (1) New Ice Machine Head & Install, on existing storage bin. Remova…" at bounding box center [293, 59] width 160 height 27
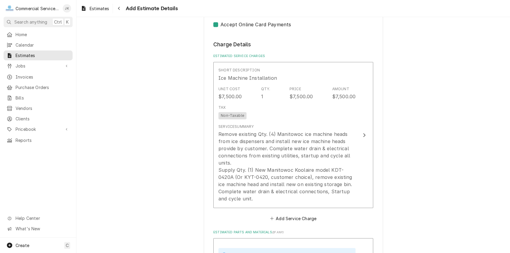
scroll to position [610, 0]
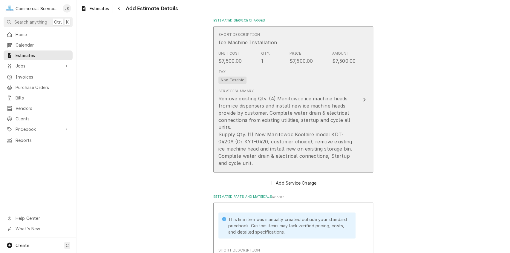
click at [266, 107] on div "Remove existing Qty. (4) Manitowoc ice machine heads from ice dispensers and in…" at bounding box center [286, 131] width 137 height 72
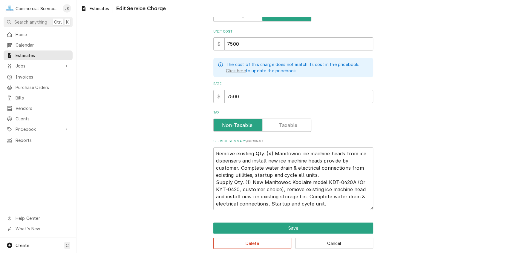
scroll to position [96, 0]
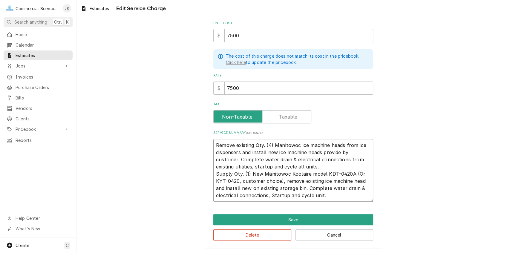
click at [262, 144] on textarea "Remove existing Qty. (4) Manitowoc ice machine heads from ice dispensers and in…" at bounding box center [293, 170] width 160 height 63
click at [254, 145] on textarea "Remove existing (4) Manitowoc ice machine heads from ice dispensers and install…" at bounding box center [293, 170] width 160 height 63
click at [345, 144] on textarea "Remove existing (4) Manitowoc ice machine heads from ice dispensers and install…" at bounding box center [293, 170] width 160 height 63
click at [347, 152] on textarea "Remove existing (4) Manitowoc ice machine heads from existing ice dispensers an…" at bounding box center [293, 170] width 160 height 63
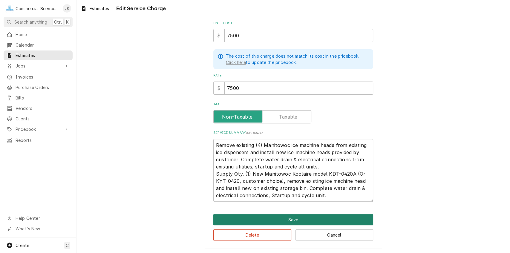
click at [294, 216] on button "Save" at bounding box center [293, 219] width 160 height 11
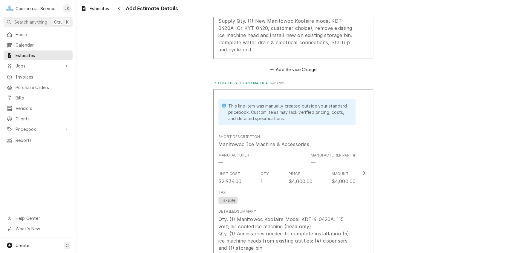
scroll to position [768, 0]
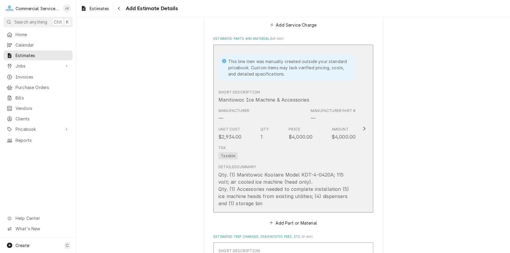
click at [308, 160] on div "Tax Taxable" at bounding box center [286, 152] width 137 height 19
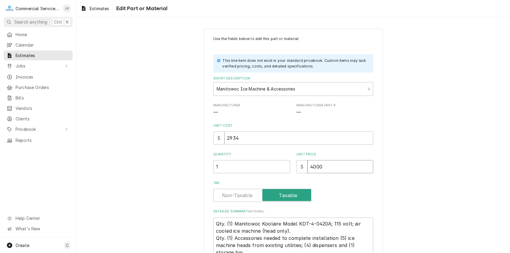
click at [315, 167] on input "4000" at bounding box center [340, 166] width 66 height 13
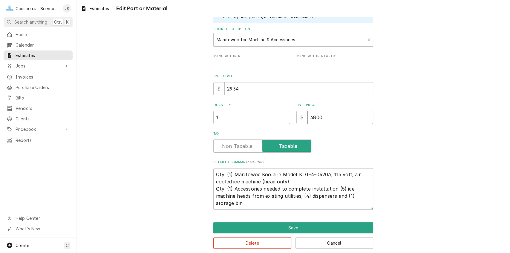
scroll to position [58, 0]
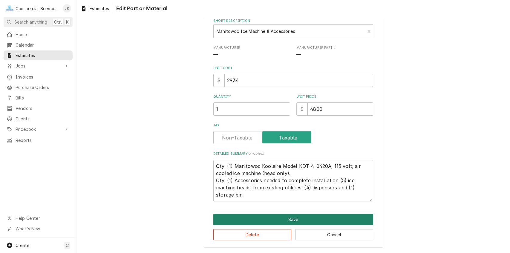
click at [288, 218] on button "Save" at bounding box center [293, 219] width 160 height 11
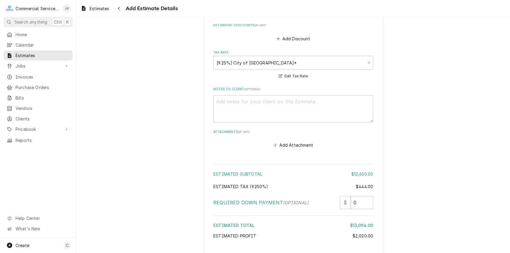
scroll to position [1196, 0]
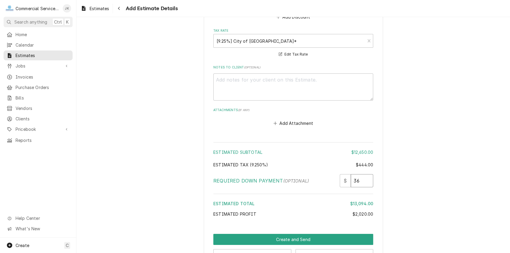
click at [368, 187] on input "36" at bounding box center [362, 180] width 22 height 13
click at [366, 187] on input "82.5" at bounding box center [362, 180] width 22 height 13
drag, startPoint x: 507, startPoint y: 218, endPoint x: 508, endPoint y: 234, distance: 16.8
click at [508, 234] on div "Please provide the following information to create your estimate: Client Detail…" at bounding box center [293, 135] width 434 height 236
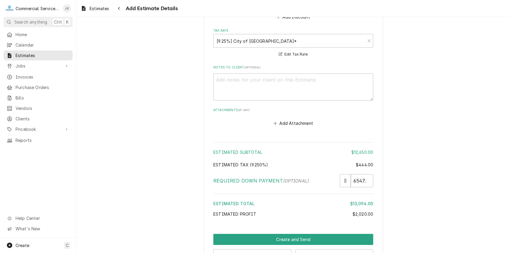
scroll to position [1224, 0]
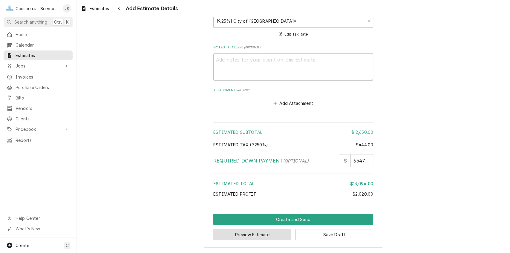
click at [260, 235] on button "Preview Estimate" at bounding box center [252, 234] width 78 height 11
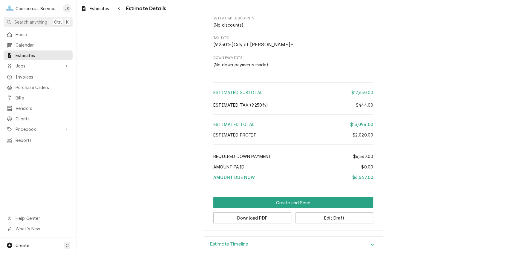
scroll to position [800, 0]
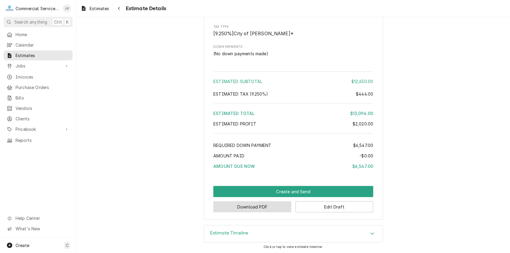
click at [244, 209] on button "Download PDF" at bounding box center [252, 206] width 78 height 11
